Goal: Participate in discussion

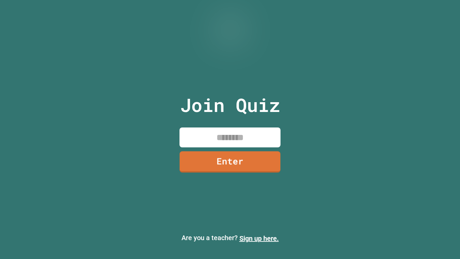
click at [243, 143] on input at bounding box center [230, 137] width 101 height 20
type input "********"
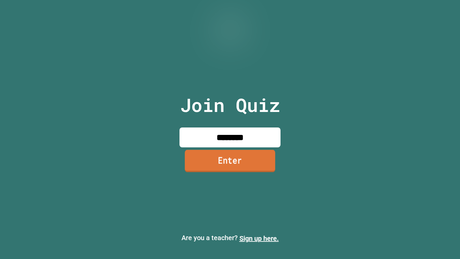
click at [222, 159] on link "Enter" at bounding box center [230, 161] width 90 height 22
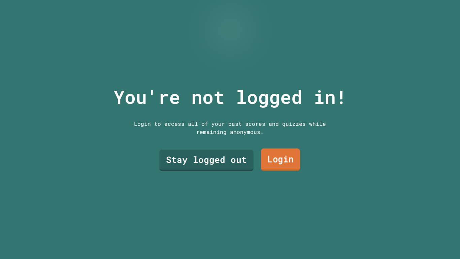
click at [284, 165] on link "Login" at bounding box center [280, 159] width 39 height 22
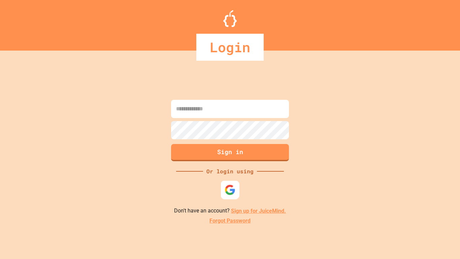
click at [232, 187] on img at bounding box center [230, 189] width 11 height 11
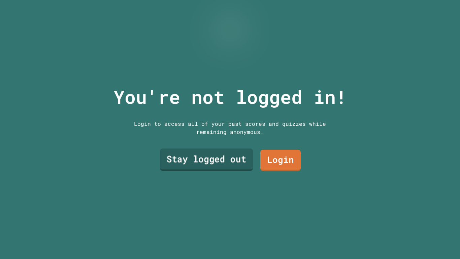
click at [224, 164] on link "Stay logged out" at bounding box center [206, 159] width 93 height 22
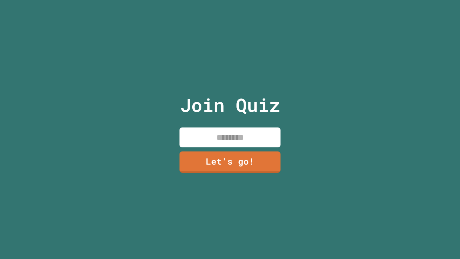
click at [250, 130] on input at bounding box center [230, 137] width 101 height 20
type input "********"
click at [257, 161] on link "Let's go!" at bounding box center [230, 161] width 100 height 22
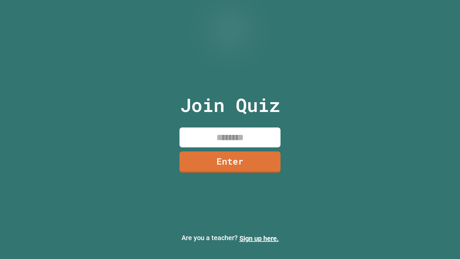
click at [205, 143] on input at bounding box center [230, 137] width 101 height 20
type input "********"
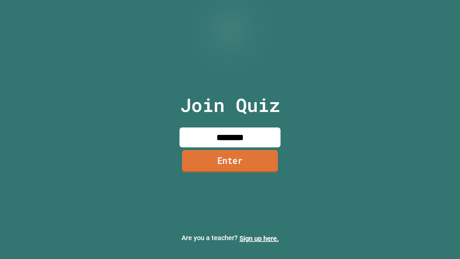
click at [243, 154] on link "Enter" at bounding box center [230, 161] width 96 height 22
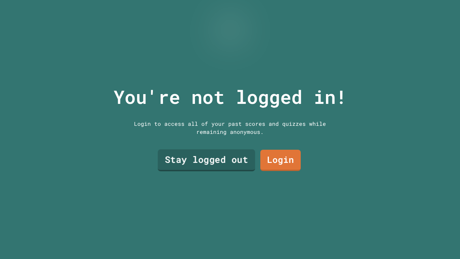
click at [200, 161] on link "Stay logged out" at bounding box center [206, 160] width 97 height 22
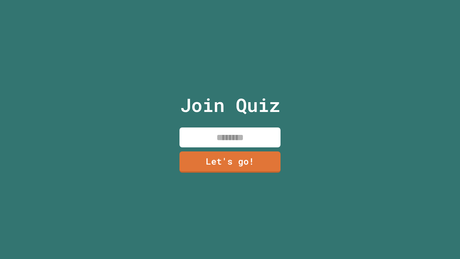
click at [233, 134] on input at bounding box center [230, 137] width 101 height 20
type input "********"
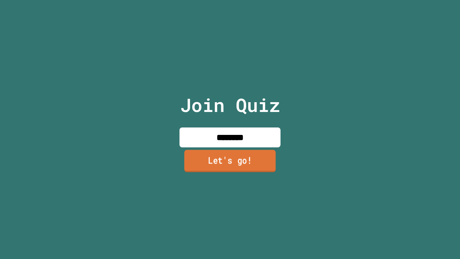
click at [222, 156] on link "Let's go!" at bounding box center [230, 161] width 92 height 22
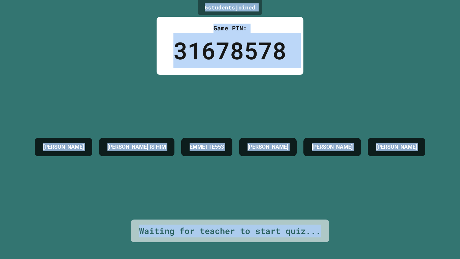
click at [188, 200] on div "YAO MING JACK IS HIM EMMETTE553 MICHAEL STEPH CURRY ANNA" at bounding box center [230, 147] width 398 height 145
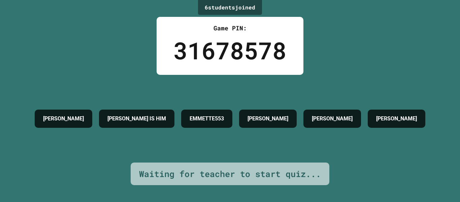
click at [352, 131] on div "YAO MING JACK IS HIM EMMETTE553 MICHAEL STEPH CURRY ANNA" at bounding box center [230, 118] width 398 height 25
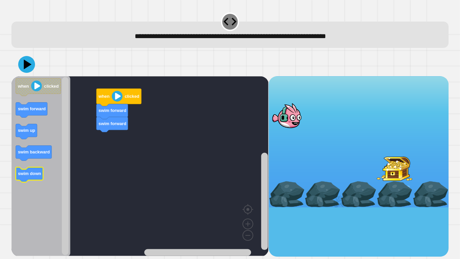
click at [32, 176] on text "swim down" at bounding box center [29, 173] width 23 height 5
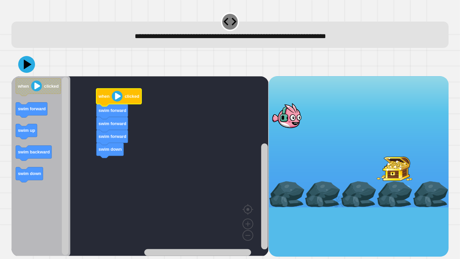
click at [116, 97] on image "Blockly Workspace" at bounding box center [117, 96] width 11 height 11
click at [115, 100] on image "Blockly Workspace" at bounding box center [117, 96] width 11 height 11
click at [25, 66] on icon at bounding box center [27, 65] width 9 height 12
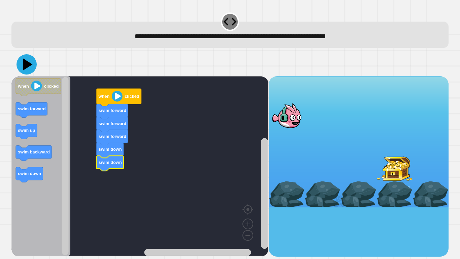
click at [25, 71] on icon at bounding box center [27, 64] width 20 height 20
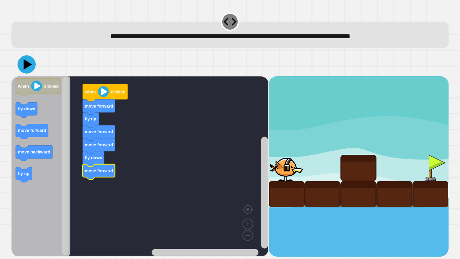
click at [30, 69] on icon at bounding box center [27, 64] width 18 height 18
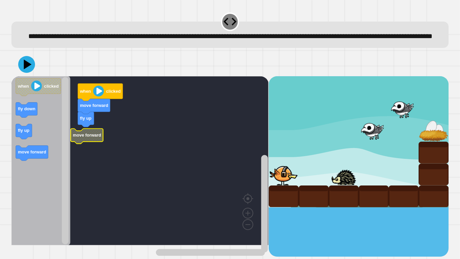
click at [16, 172] on icon "Blockly Workspace" at bounding box center [40, 160] width 59 height 169
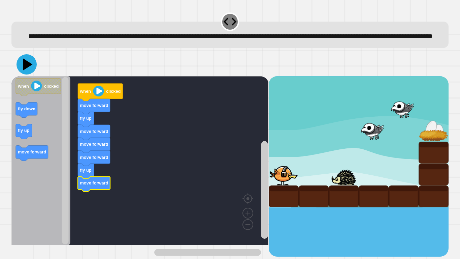
click at [28, 70] on icon at bounding box center [27, 65] width 9 height 12
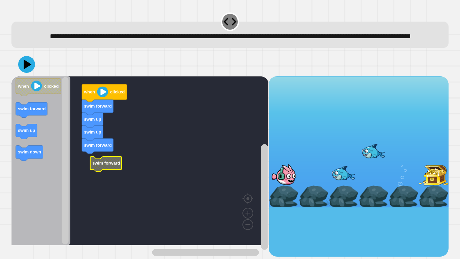
click at [34, 113] on icon "Blockly Workspace" at bounding box center [40, 160] width 59 height 169
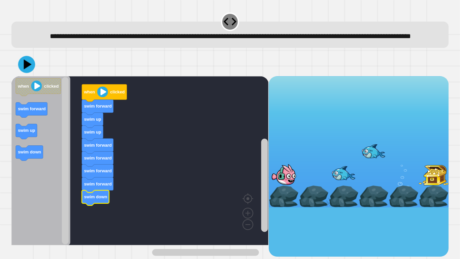
click at [28, 69] on icon at bounding box center [28, 64] width 8 height 10
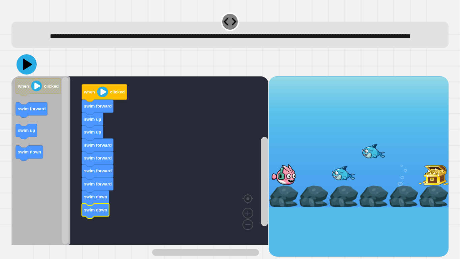
click at [27, 70] on icon at bounding box center [27, 65] width 9 height 12
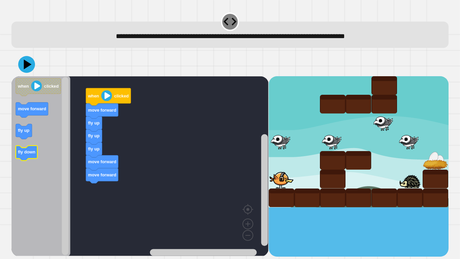
click at [28, 160] on rect "Blockly Workspace" at bounding box center [27, 153] width 22 height 15
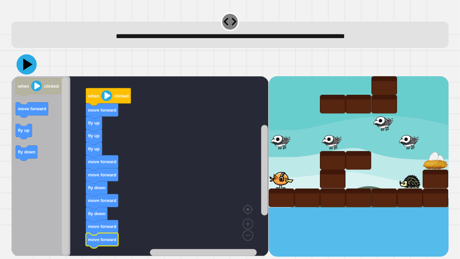
click at [24, 55] on button at bounding box center [27, 64] width 20 height 20
